Goal: Browse casually: Explore the website without a specific task or goal

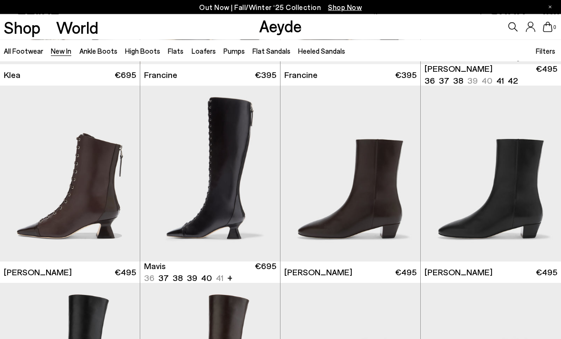
scroll to position [963, 0]
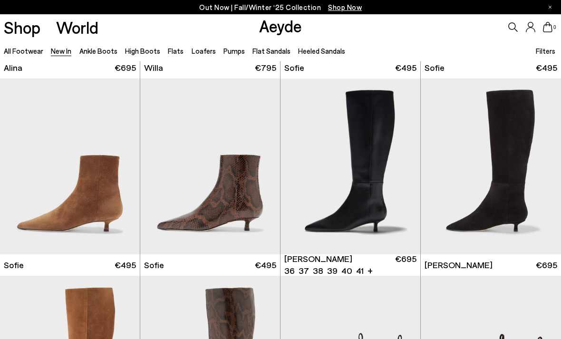
scroll to position [2550, 0]
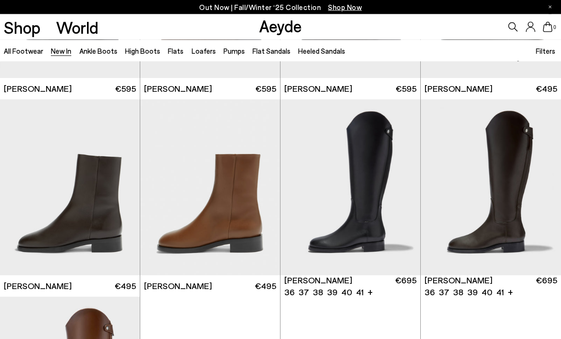
scroll to position [3318, 0]
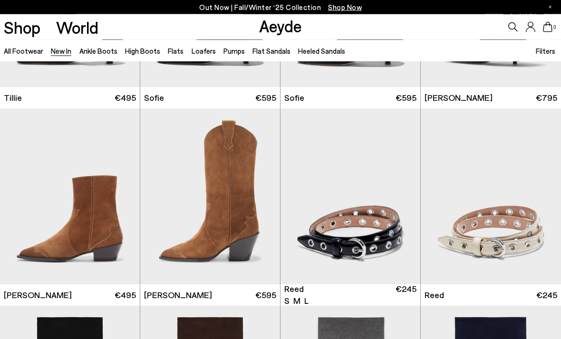
scroll to position [4691, 0]
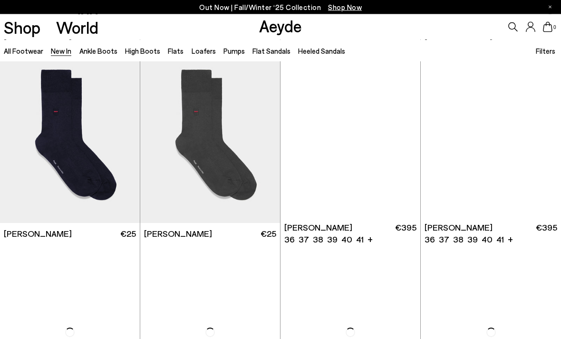
scroll to position [5936, 0]
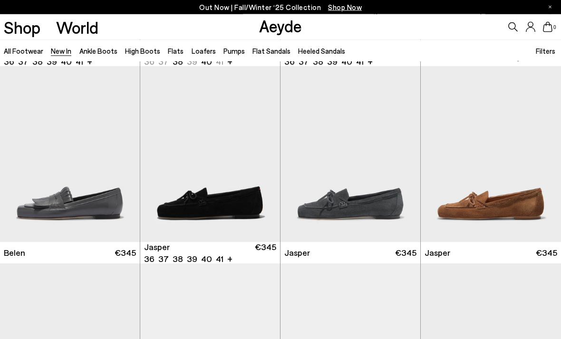
scroll to position [7101, 0]
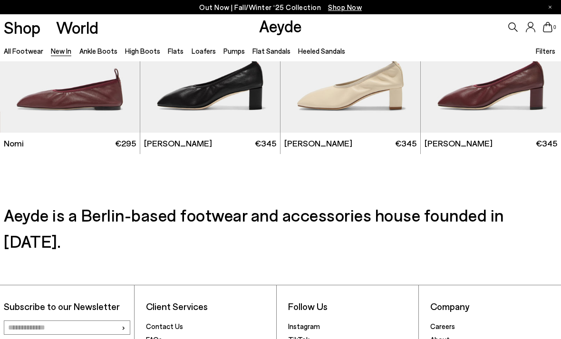
scroll to position [8395, 0]
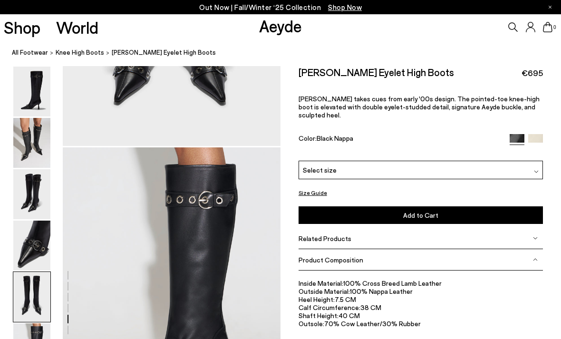
scroll to position [1376, 0]
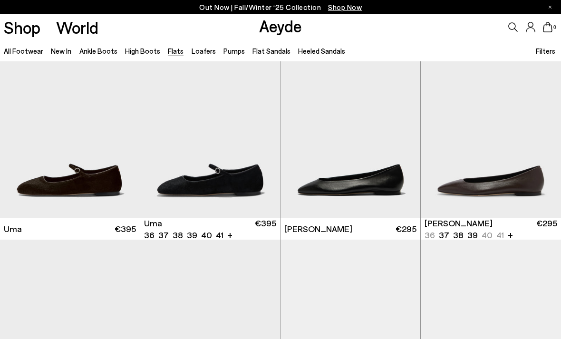
scroll to position [20, 0]
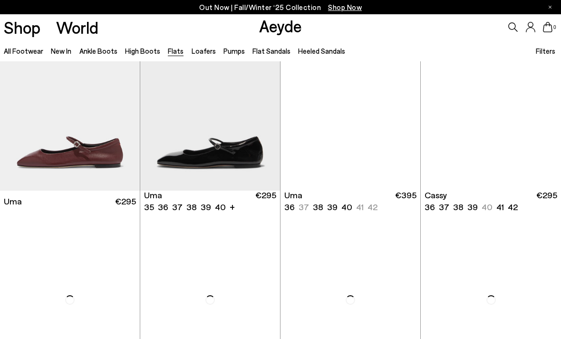
scroll to position [1035, 0]
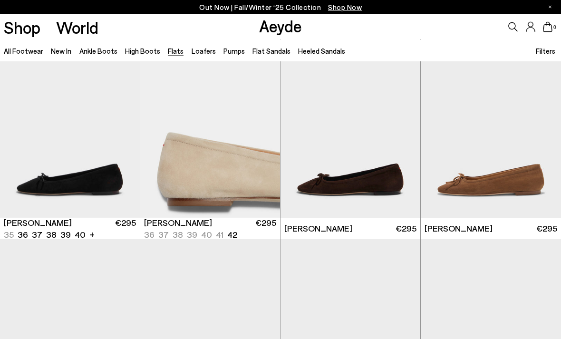
scroll to position [1784, 0]
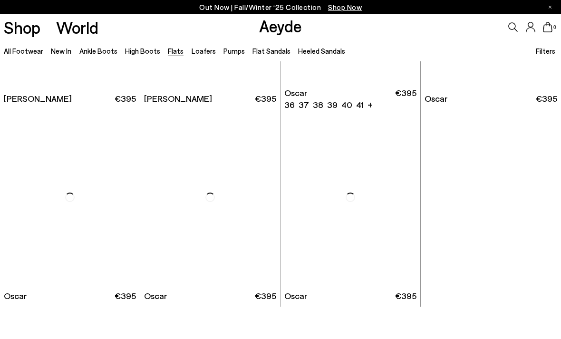
scroll to position [4106, 0]
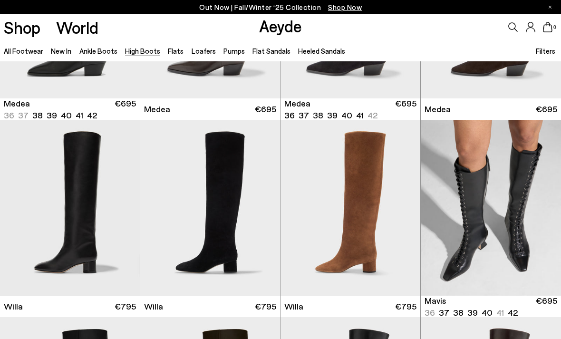
scroll to position [170, 0]
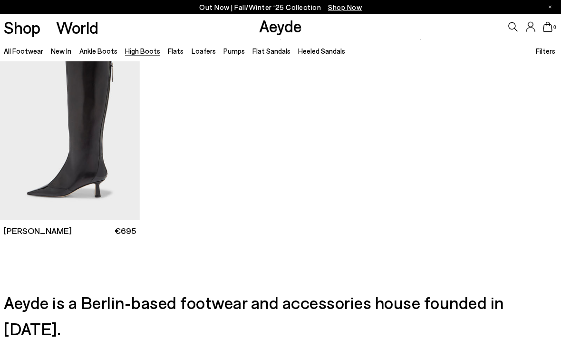
scroll to position [1982, 0]
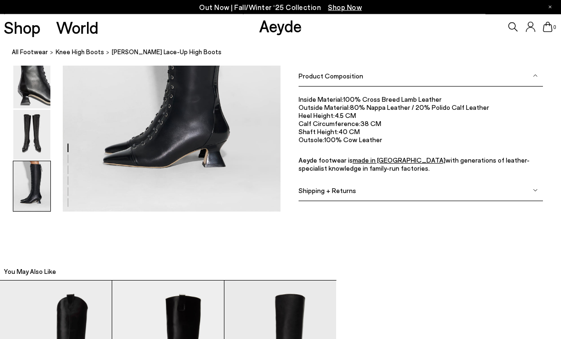
scroll to position [1605, 0]
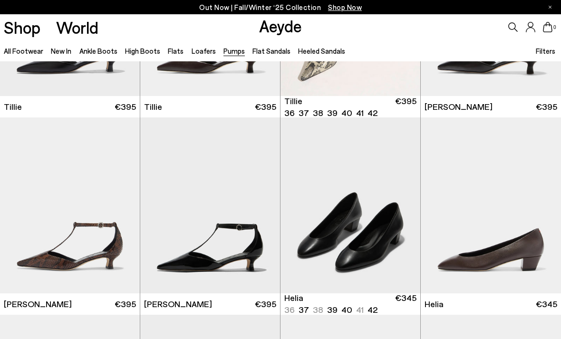
scroll to position [370, 0]
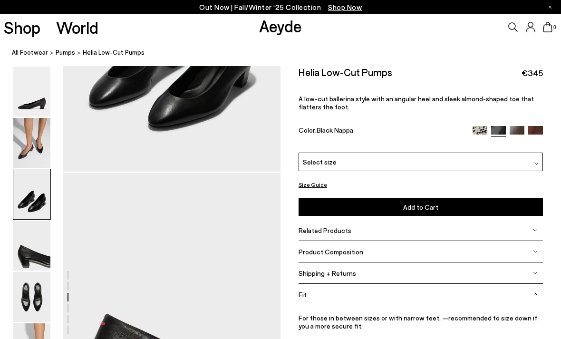
scroll to position [750, 0]
